Goal: Task Accomplishment & Management: Use online tool/utility

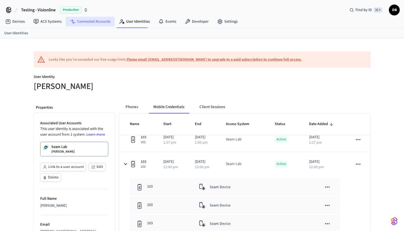
click at [85, 22] on link "Connected Accounts" at bounding box center [90, 22] width 49 height 10
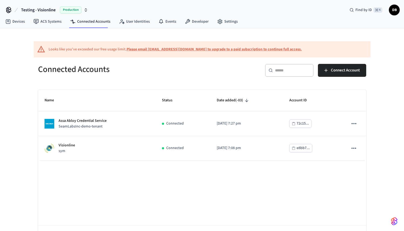
click at [46, 12] on span "Testing - Visionline" at bounding box center [38, 10] width 35 height 6
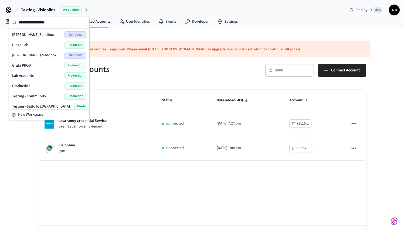
click at [34, 45] on div "Diego Lab Production" at bounding box center [49, 45] width 74 height 7
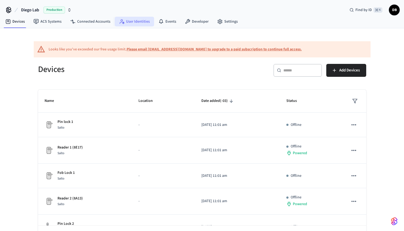
click at [142, 24] on link "User Identities" at bounding box center [134, 22] width 39 height 10
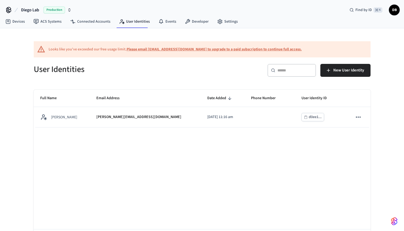
click at [58, 9] on span "Production" at bounding box center [54, 9] width 22 height 7
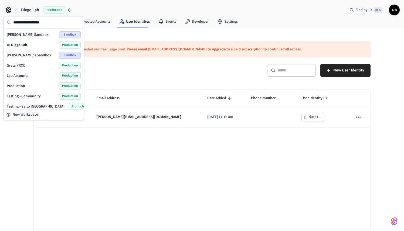
click at [33, 75] on div "Lab Accounts Production" at bounding box center [44, 75] width 74 height 7
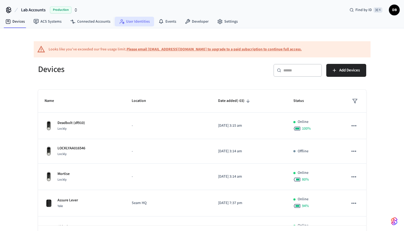
click at [144, 23] on link "User Identities" at bounding box center [134, 22] width 39 height 10
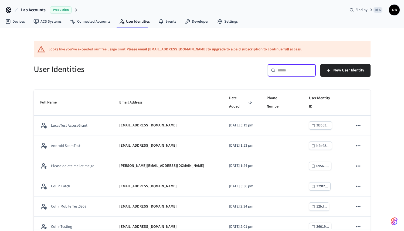
click at [288, 70] on input "text" at bounding box center [294, 70] width 35 height 5
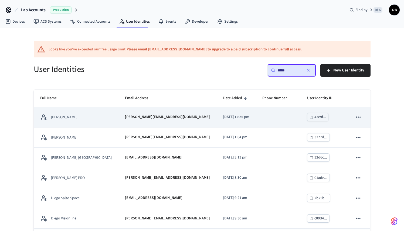
type input "*****"
click at [217, 123] on td "[DATE] 12:35 pm" at bounding box center [236, 117] width 39 height 20
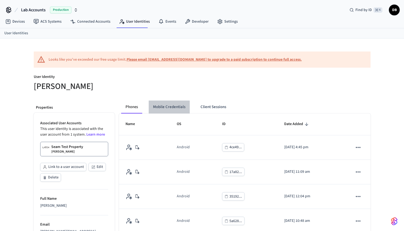
click at [181, 111] on button "Mobile Credentials" at bounding box center [169, 107] width 41 height 13
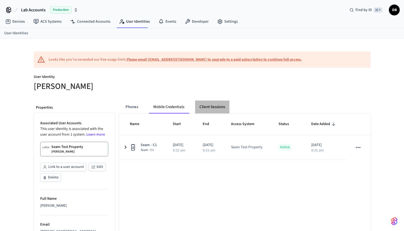
click at [210, 110] on button "Client Sessions" at bounding box center [212, 107] width 34 height 13
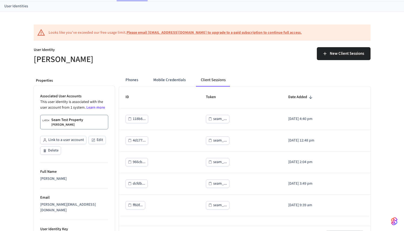
scroll to position [38, 0]
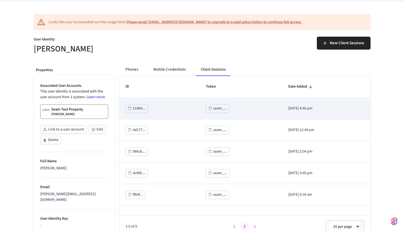
click at [215, 109] on div "seam_..." at bounding box center [220, 108] width 14 height 7
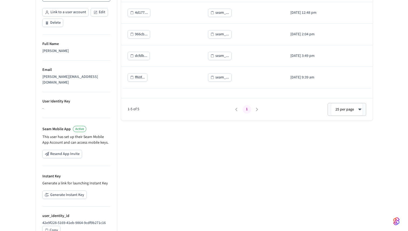
scroll to position [171, 0]
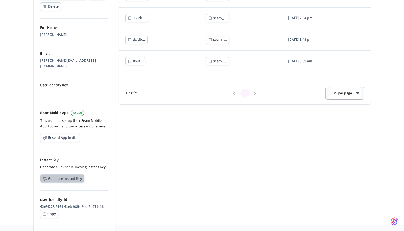
click at [74, 175] on button "Generate Instant Key" at bounding box center [62, 179] width 44 height 8
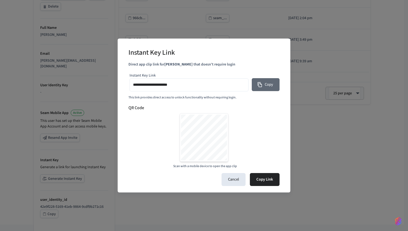
click at [271, 87] on button "Copy" at bounding box center [266, 84] width 28 height 13
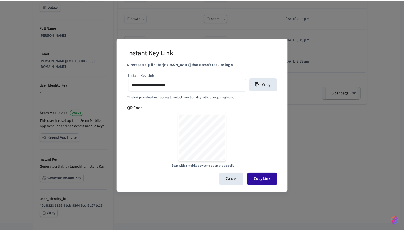
scroll to position [172, 0]
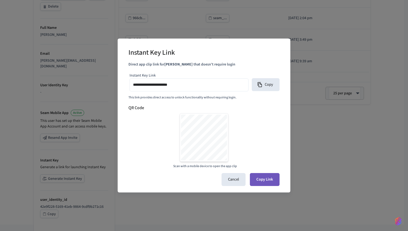
click at [262, 181] on button "Copy Link" at bounding box center [265, 179] width 30 height 13
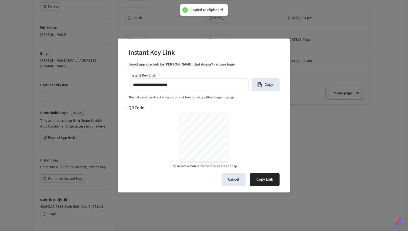
type input "**********"
click at [237, 183] on button "Cancel" at bounding box center [234, 179] width 24 height 13
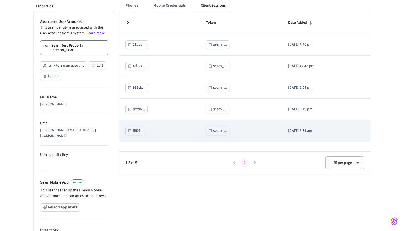
scroll to position [0, 0]
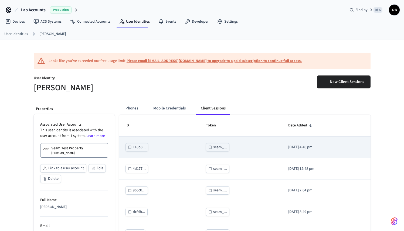
click at [213, 149] on div "seam_..." at bounding box center [220, 147] width 14 height 7
